Goal: Task Accomplishment & Management: Use online tool/utility

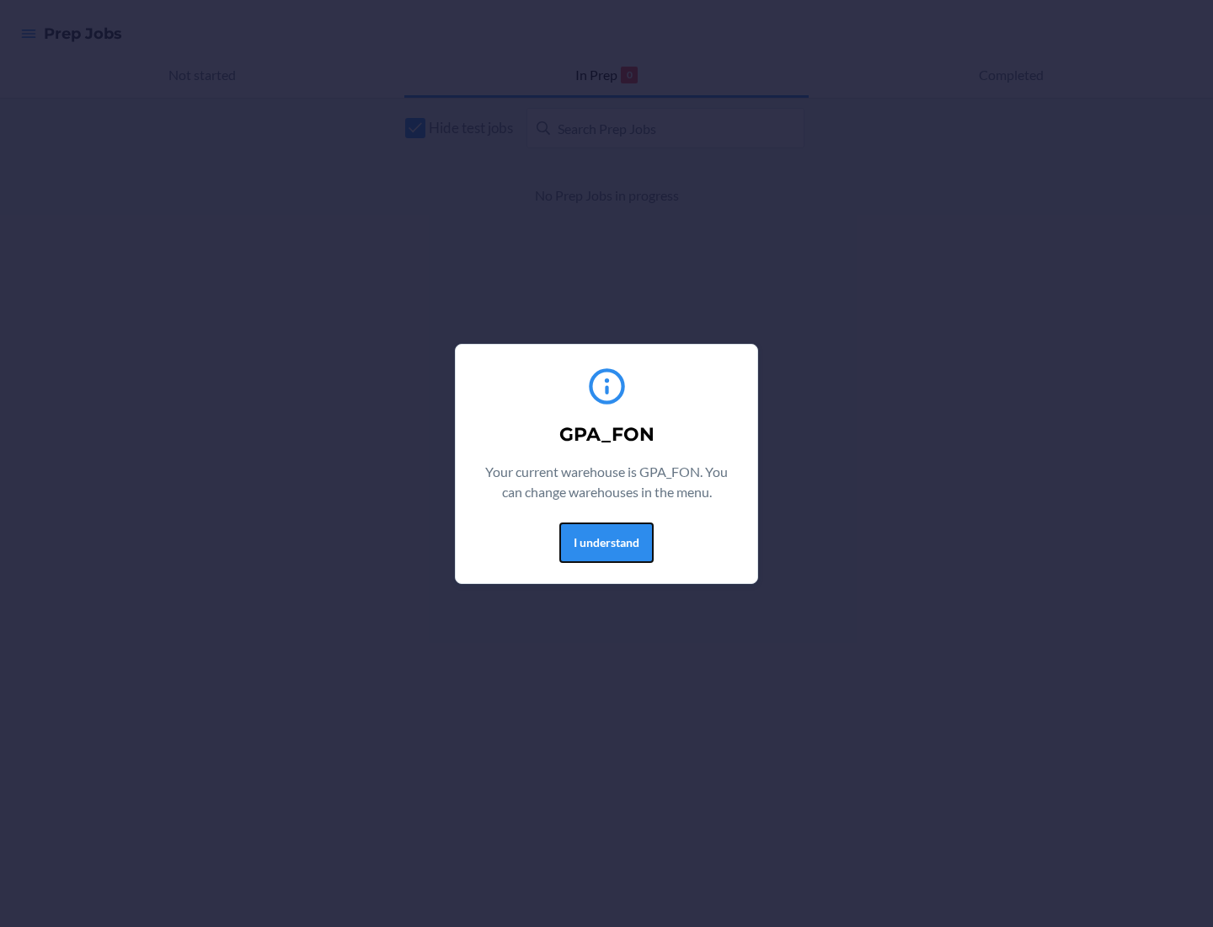
click at [606, 542] on button "I understand" at bounding box center [606, 542] width 94 height 40
